Goal: Task Accomplishment & Management: Complete application form

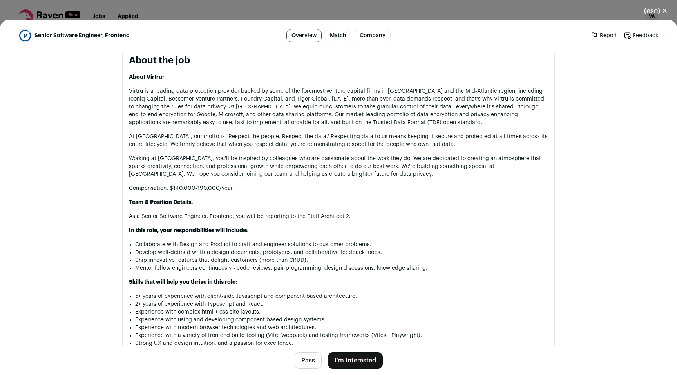
scroll to position [402, 0]
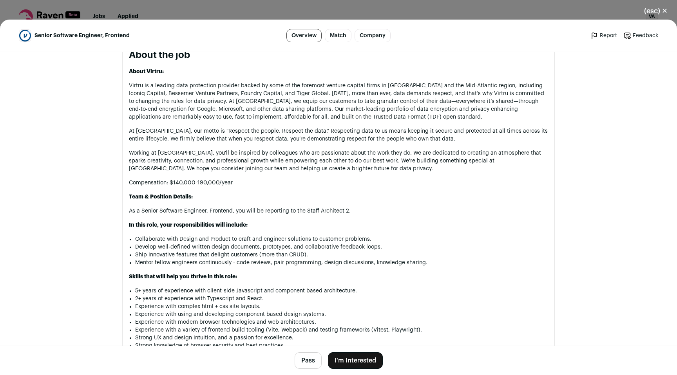
click at [350, 356] on button "I'm Interested" at bounding box center [355, 361] width 55 height 16
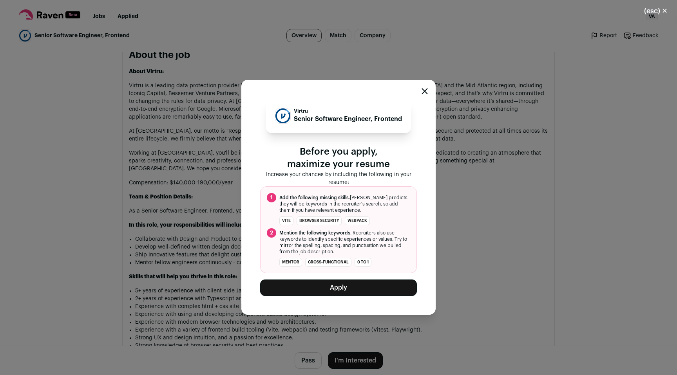
click at [336, 287] on button "Apply" at bounding box center [338, 288] width 157 height 16
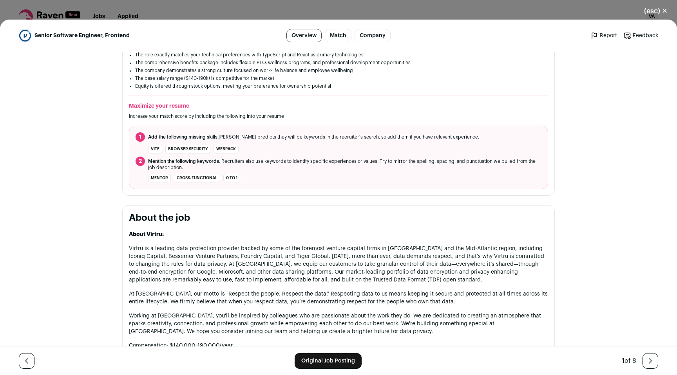
scroll to position [244, 0]
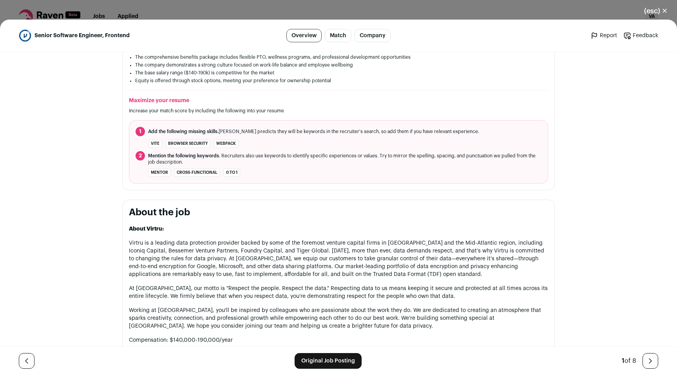
click at [47, 12] on div "(esc) ✕ Senior Software Engineer, Frontend Overview Match Company Report Feedba…" at bounding box center [338, 187] width 677 height 375
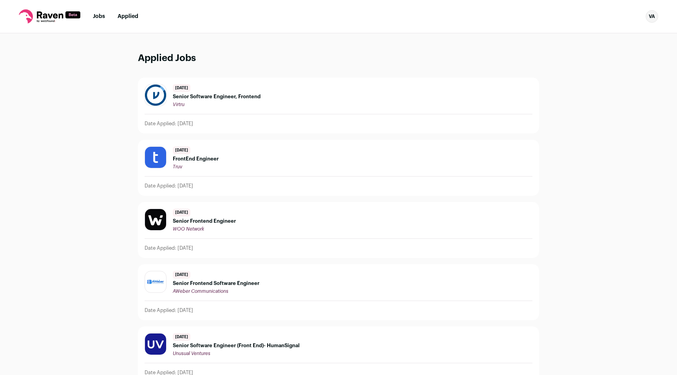
click at [45, 14] on icon at bounding box center [50, 14] width 26 height 7
click at [51, 16] on icon at bounding box center [50, 16] width 62 height 14
